Goal: Find specific page/section: Find specific page/section

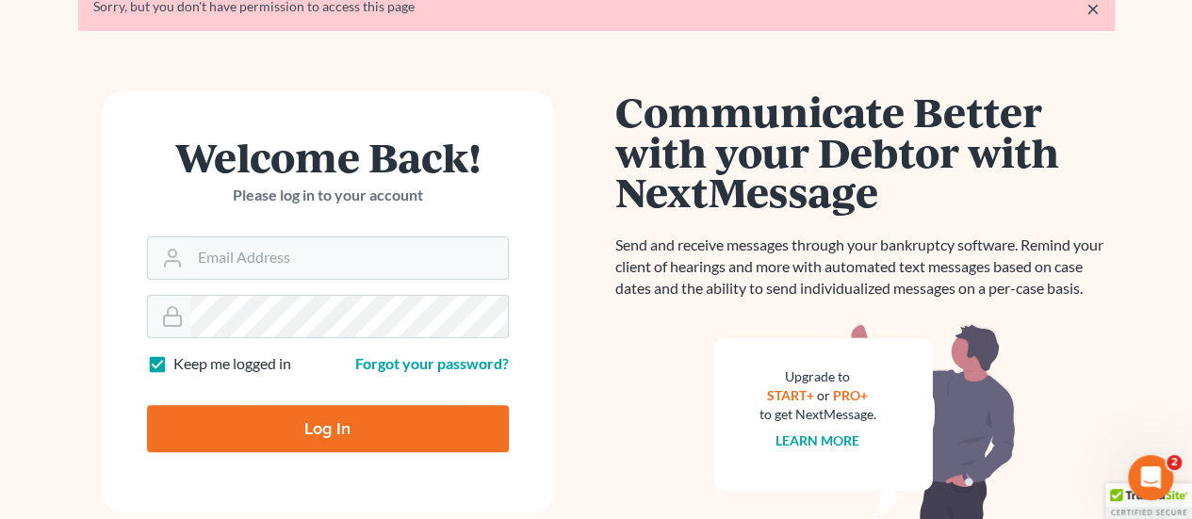
type input "[PERSON_NAME][EMAIL_ADDRESS][DOMAIN_NAME]"
click at [350, 427] on input "Log In" at bounding box center [328, 428] width 362 height 47
type input "Thinking..."
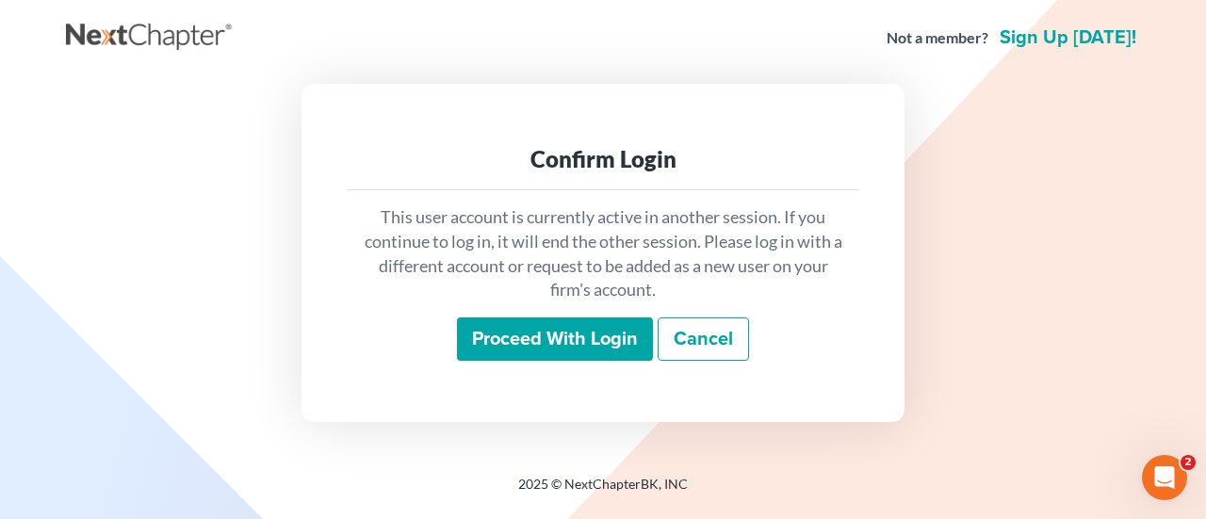
click at [492, 336] on input "Proceed with login" at bounding box center [555, 339] width 196 height 43
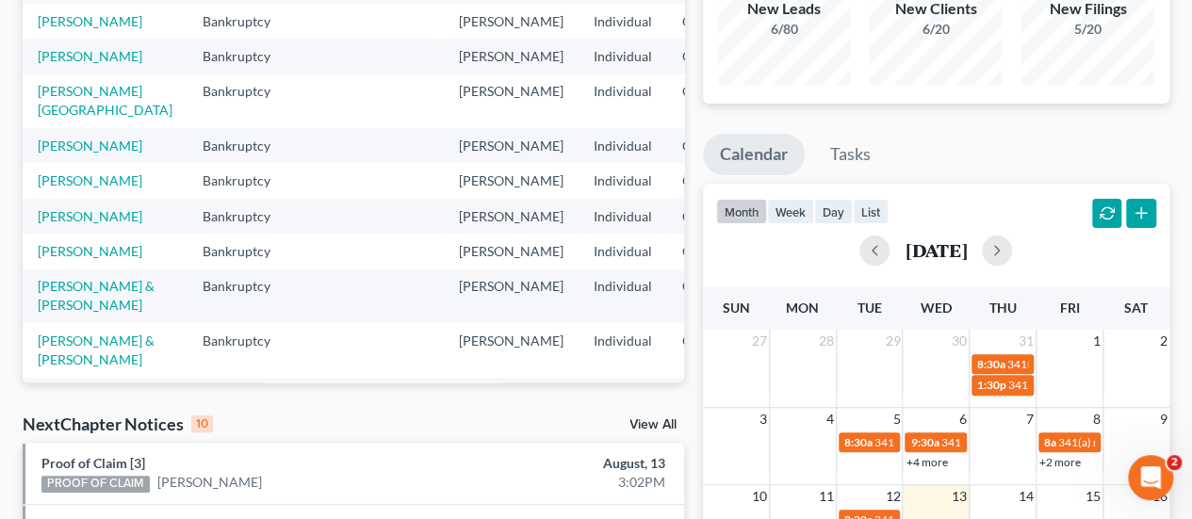
scroll to position [94, 0]
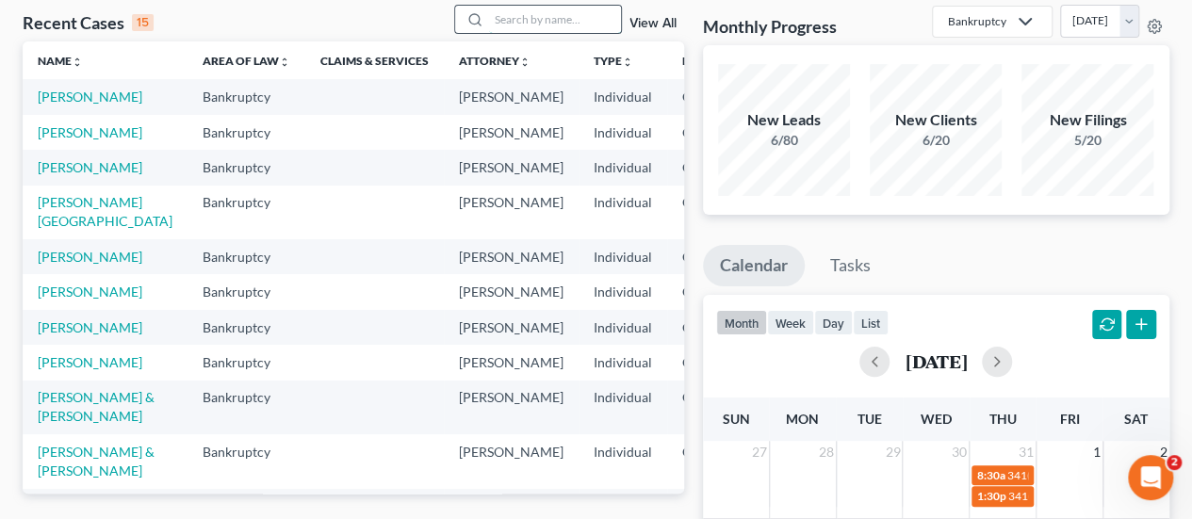
click at [563, 14] on input "search" at bounding box center [555, 19] width 132 height 27
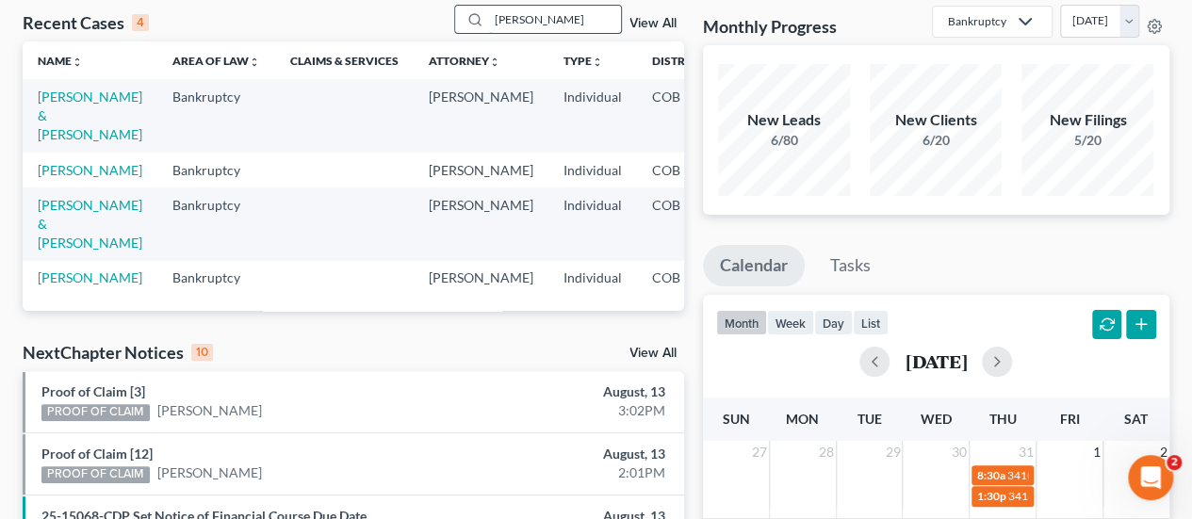
click at [526, 24] on input "[PERSON_NAME]" at bounding box center [555, 19] width 132 height 27
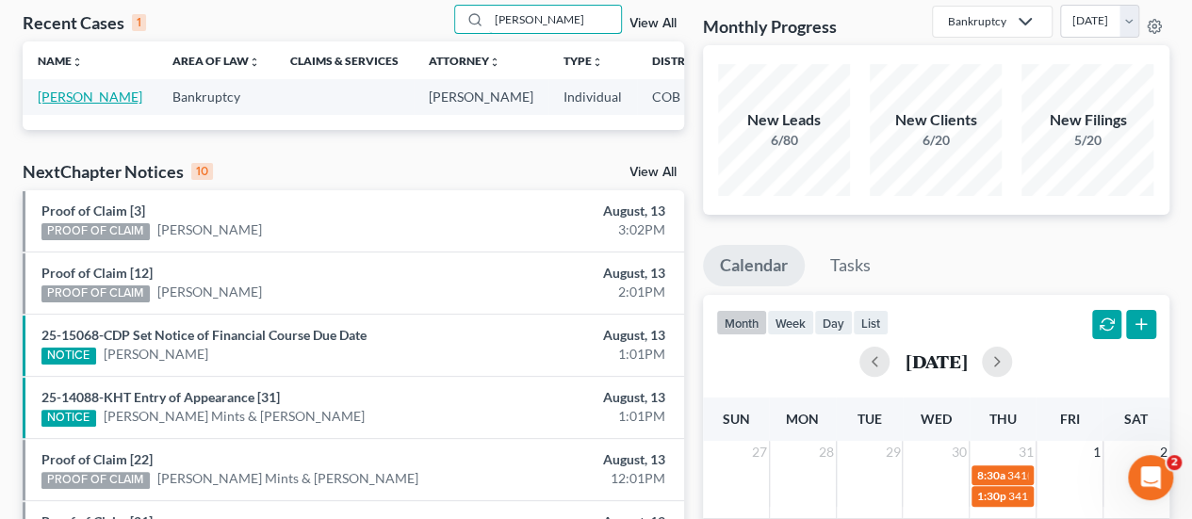
type input "[PERSON_NAME]"
click at [53, 102] on link "[PERSON_NAME]" at bounding box center [90, 97] width 105 height 16
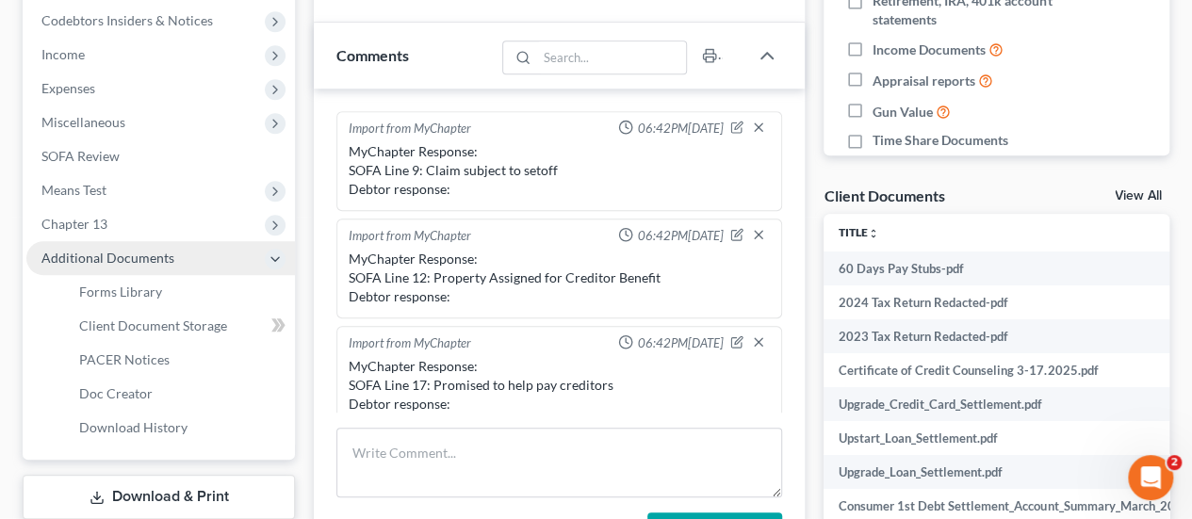
scroll to position [438, 0]
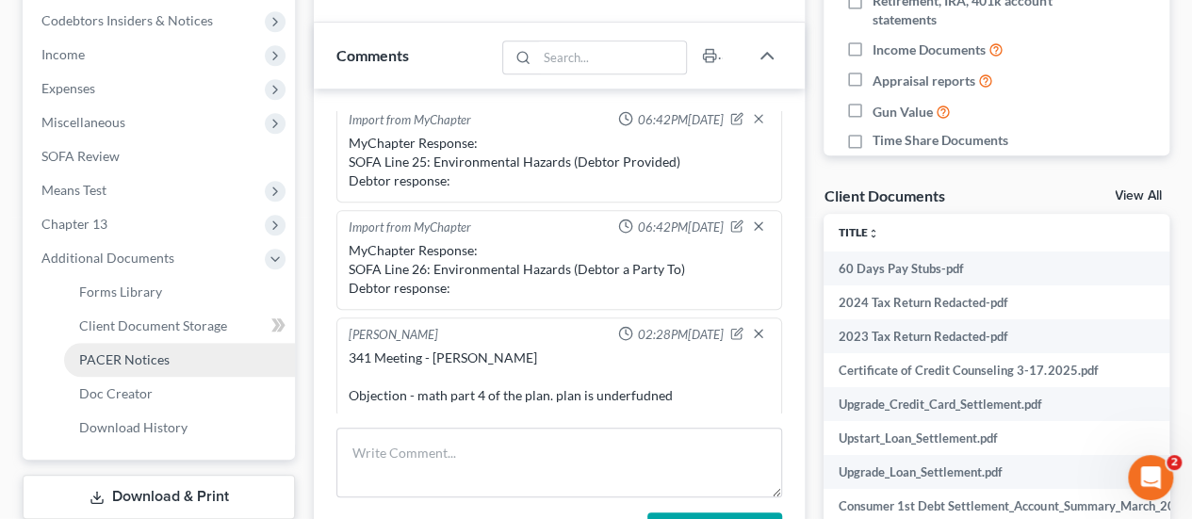
click at [92, 350] on link "PACER Notices" at bounding box center [179, 360] width 231 height 34
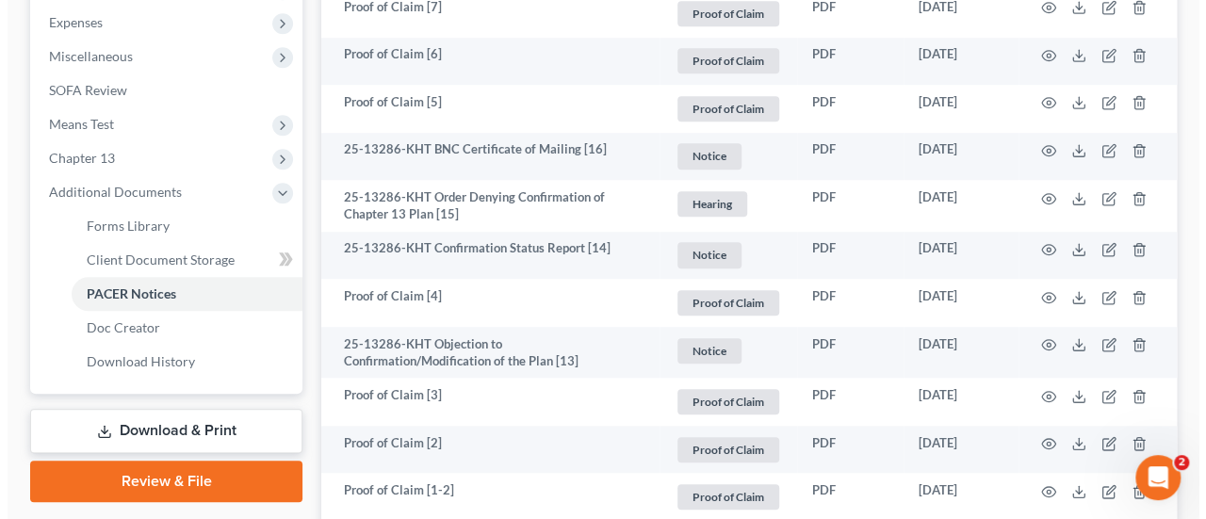
scroll to position [660, 0]
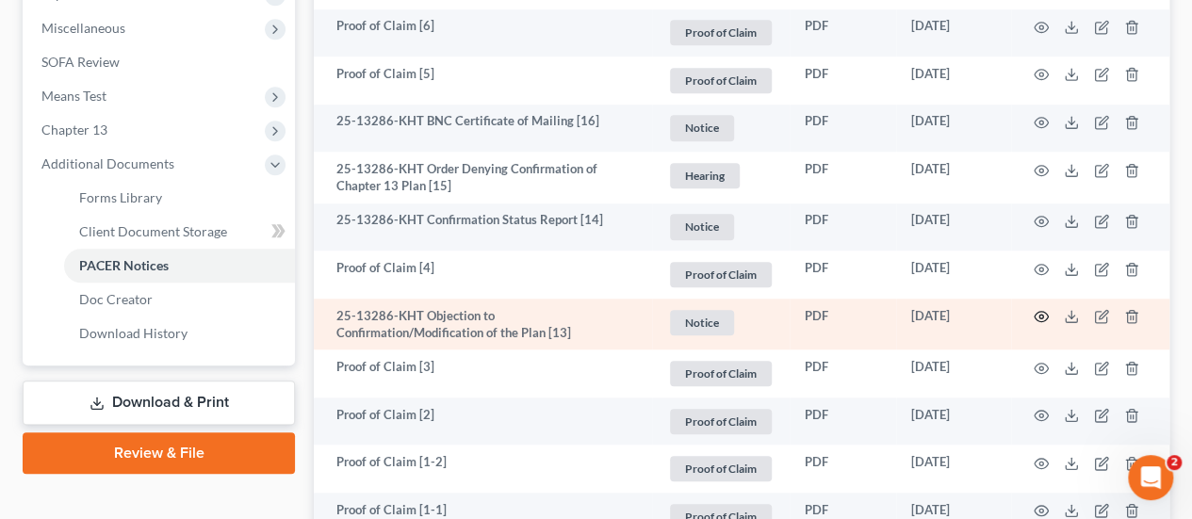
click at [1039, 313] on icon "button" at bounding box center [1041, 316] width 15 height 15
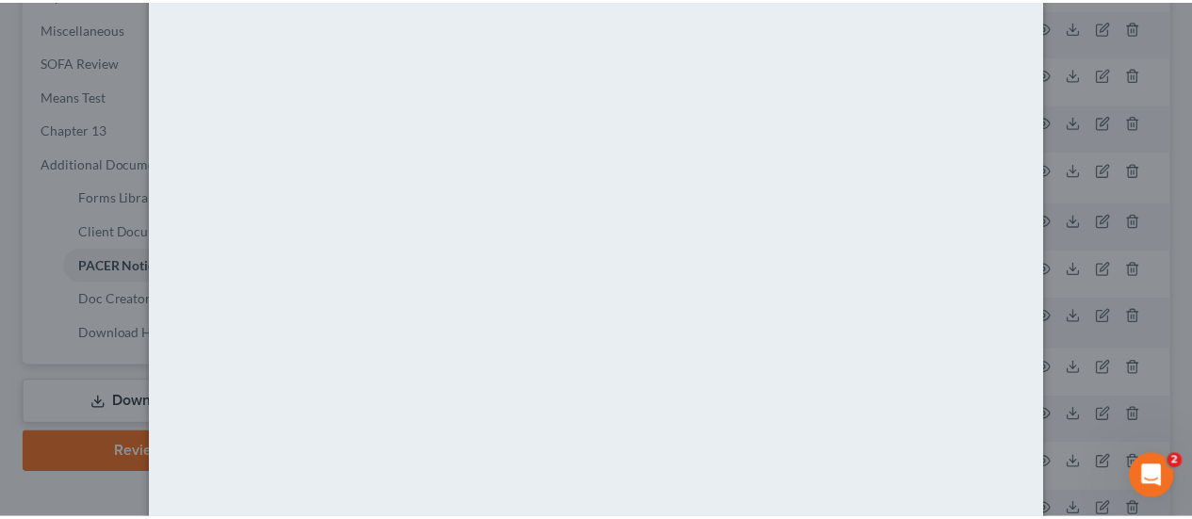
scroll to position [0, 0]
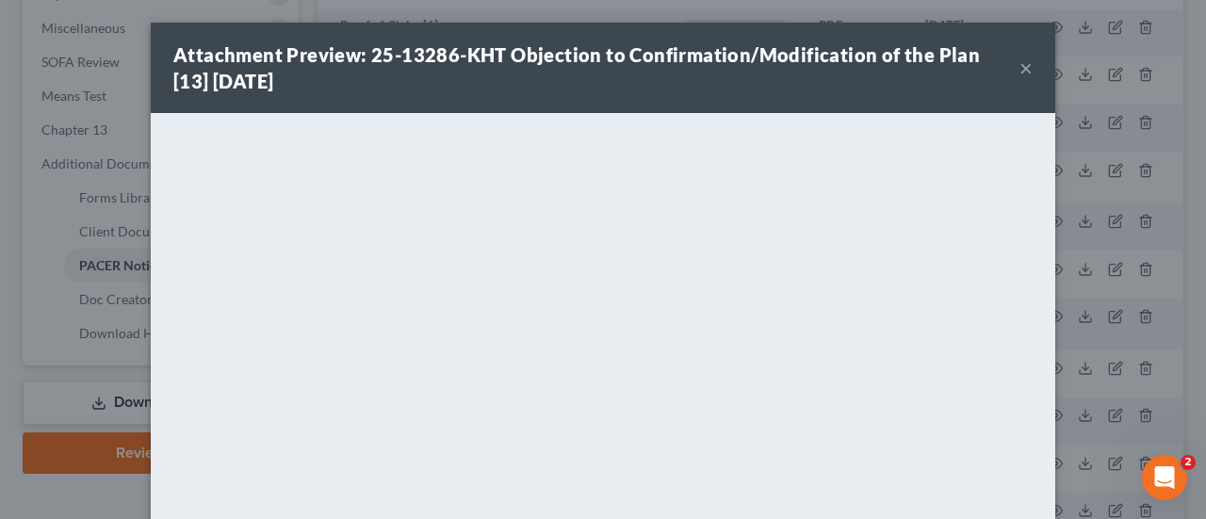
click at [1020, 65] on button "×" at bounding box center [1026, 68] width 13 height 23
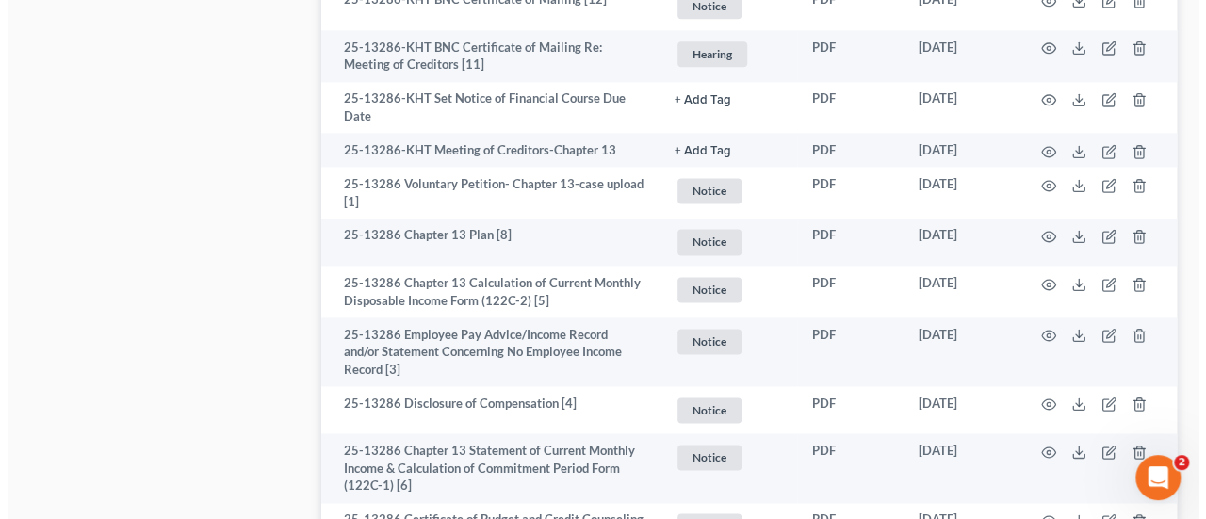
scroll to position [1131, 0]
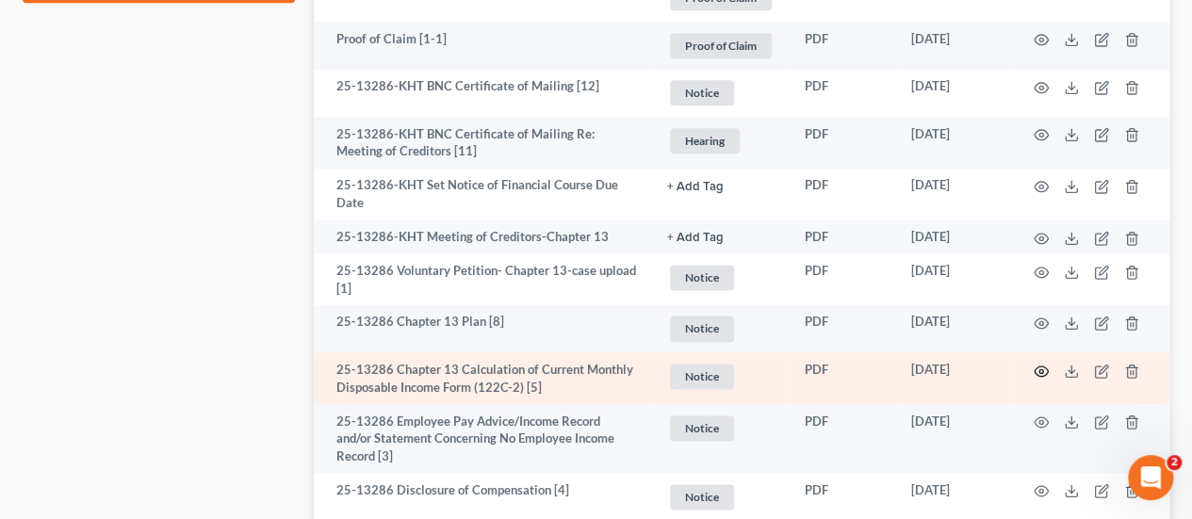
click at [1038, 372] on icon "button" at bounding box center [1041, 371] width 15 height 15
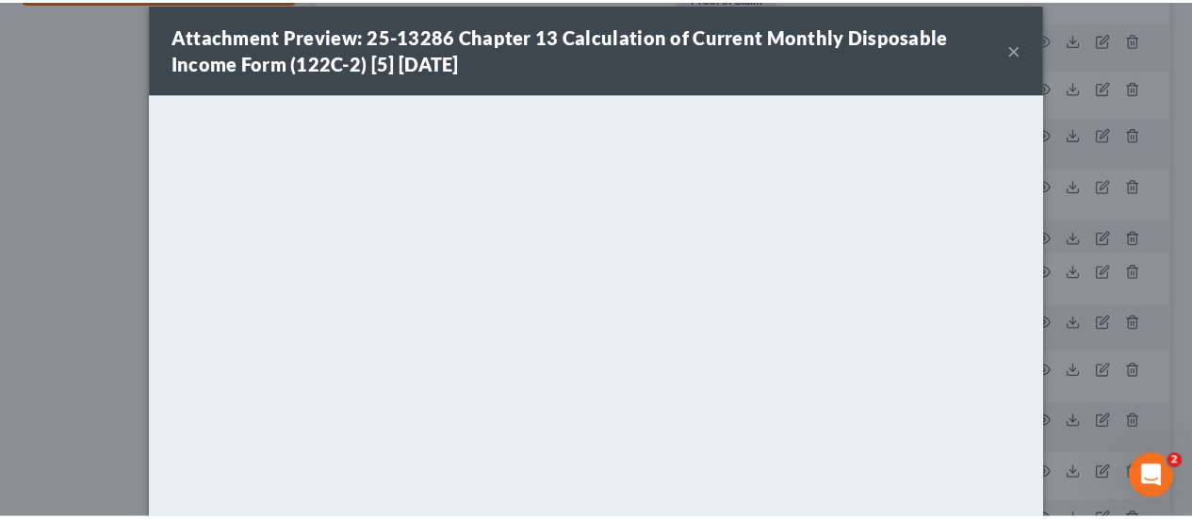
scroll to position [0, 0]
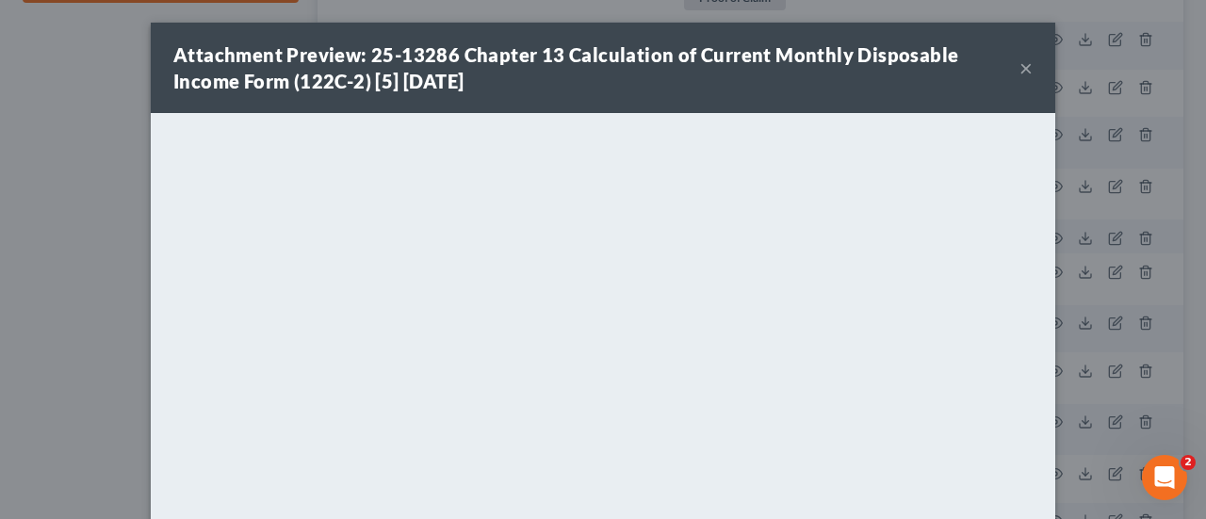
click at [1020, 65] on button "×" at bounding box center [1026, 68] width 13 height 23
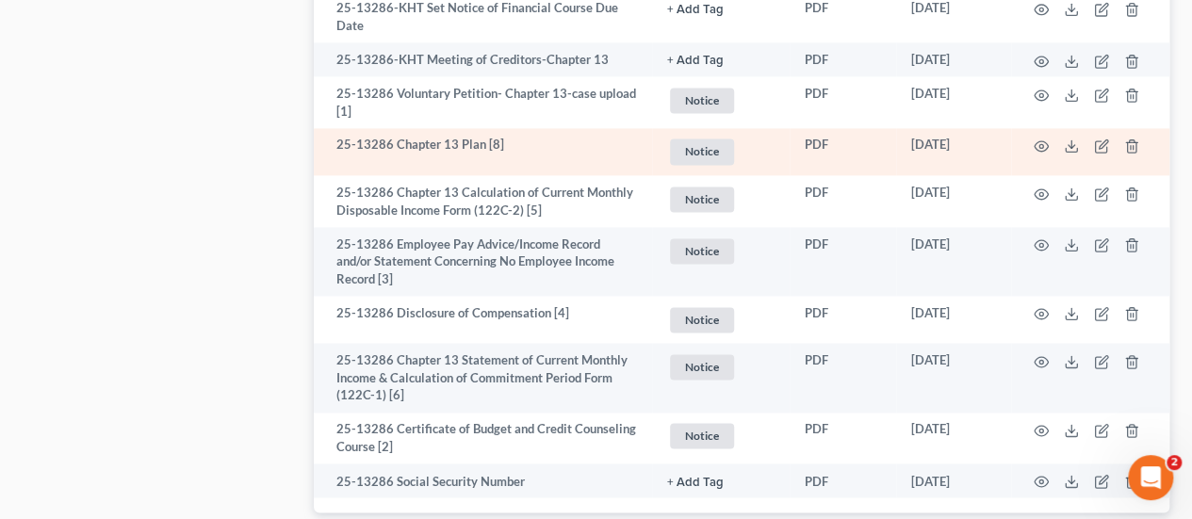
scroll to position [1319, 0]
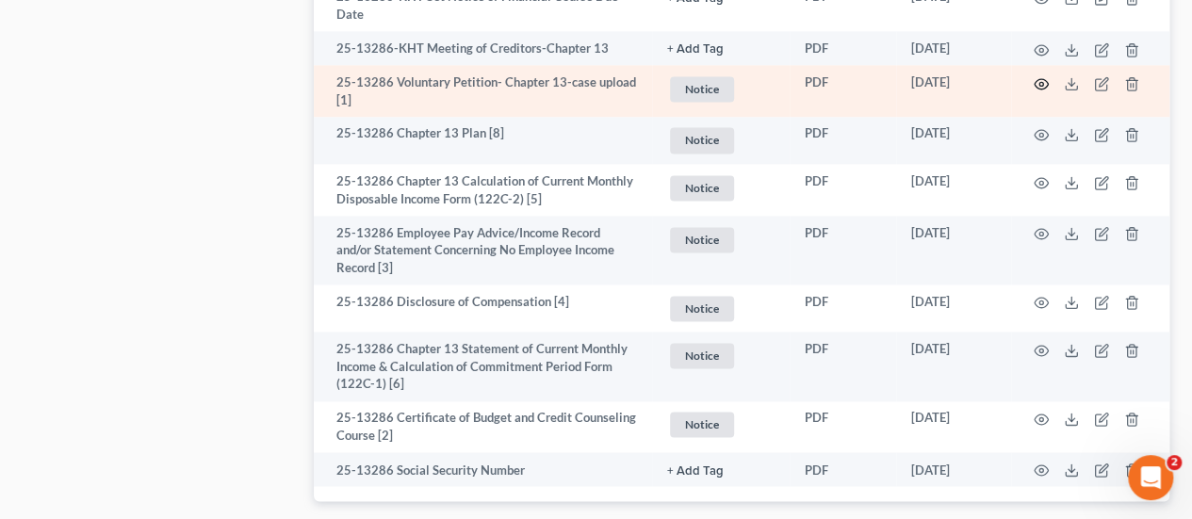
click at [1044, 83] on icon "button" at bounding box center [1041, 83] width 15 height 15
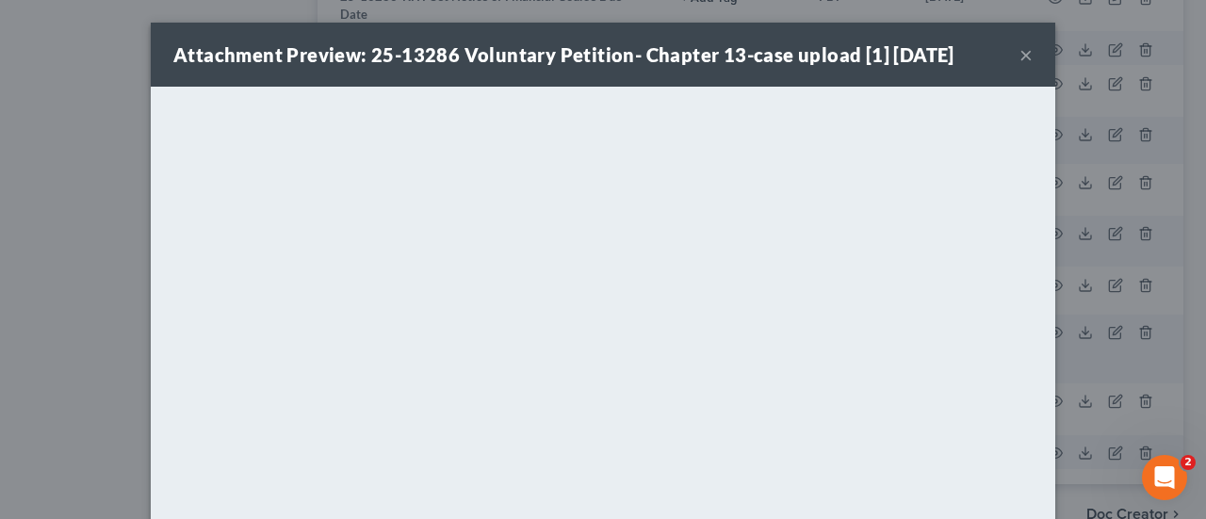
click at [1020, 54] on button "×" at bounding box center [1026, 54] width 13 height 23
